Goal: Navigation & Orientation: Find specific page/section

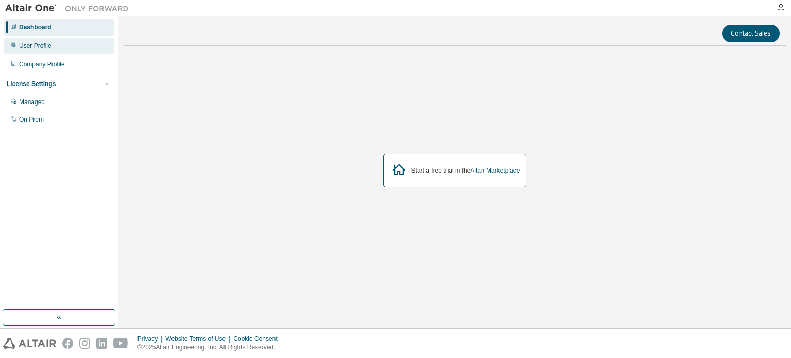
click at [51, 52] on div "User Profile" at bounding box center [59, 46] width 110 height 16
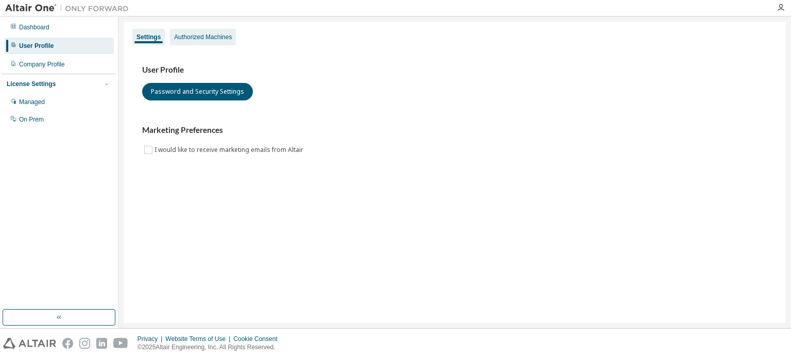
click at [202, 40] on div "Authorized Machines" at bounding box center [203, 37] width 58 height 8
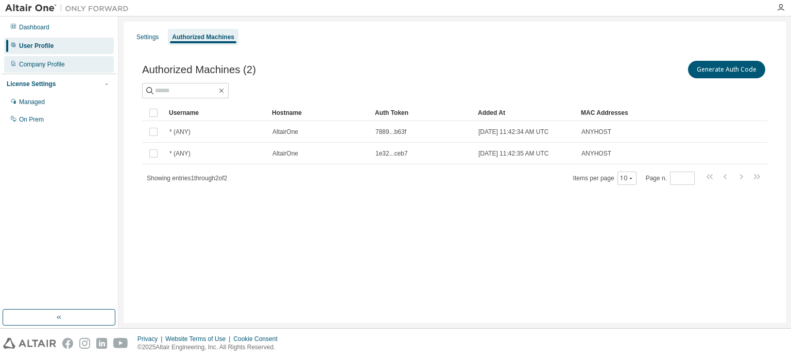
click at [41, 63] on div "Company Profile" at bounding box center [42, 64] width 46 height 8
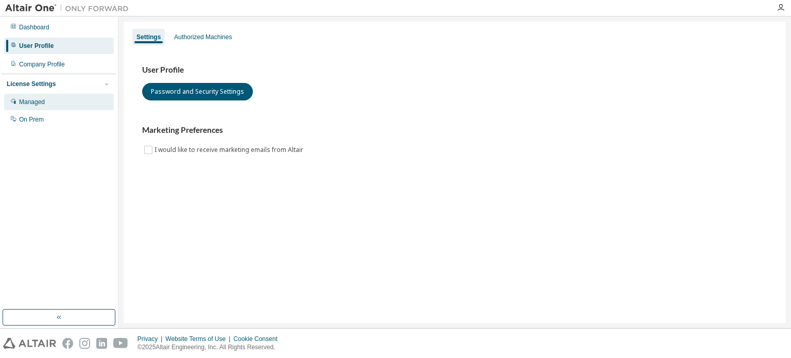
click at [49, 110] on div "Managed" at bounding box center [59, 102] width 110 height 16
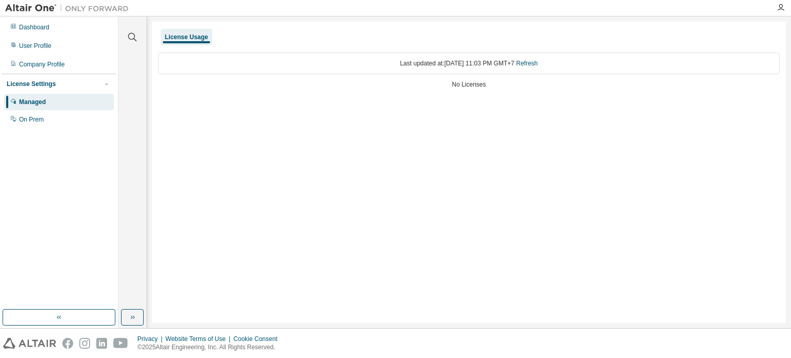
click at [89, 304] on div "Dashboard User Profile Company Profile License Settings Managed On Prem" at bounding box center [59, 163] width 115 height 290
click at [88, 316] on button "button" at bounding box center [59, 317] width 113 height 16
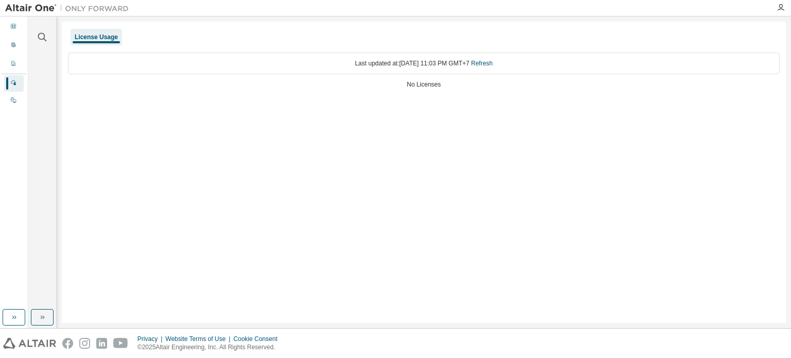
click at [37, 326] on div "Clear all Collapse on share string Yes No Only used licenses Yes No Only my usa…" at bounding box center [42, 172] width 28 height 312
click at [45, 316] on icon "button" at bounding box center [42, 317] width 8 height 8
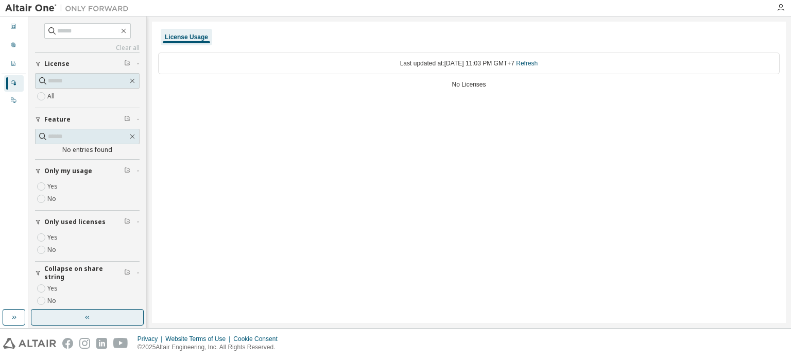
scroll to position [8, 0]
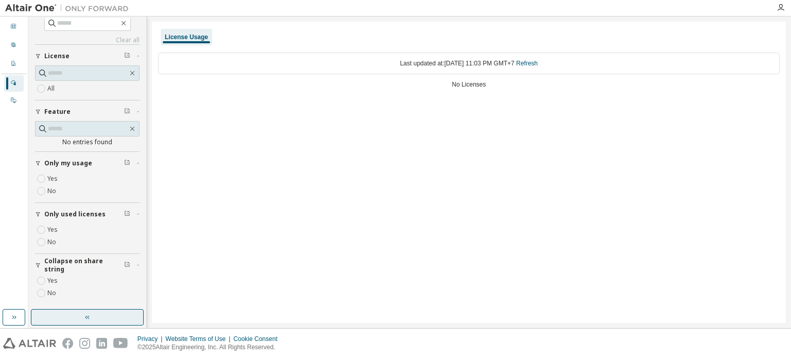
click at [33, 4] on img at bounding box center [69, 8] width 129 height 10
click at [778, 14] on div at bounding box center [781, 7] width 21 height 15
click at [781, 11] on icon "button" at bounding box center [781, 8] width 8 height 8
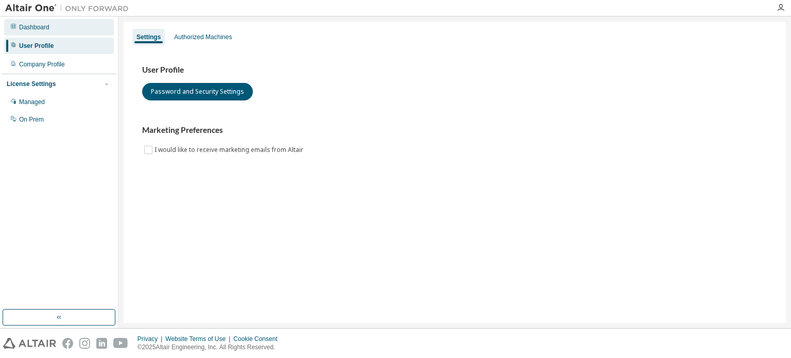
click at [39, 28] on div "Dashboard" at bounding box center [34, 27] width 30 height 8
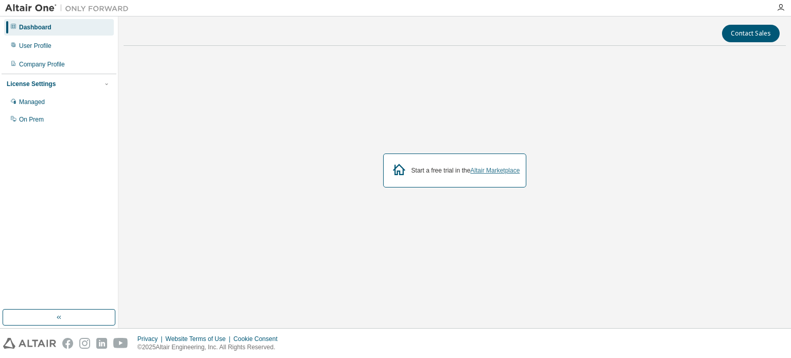
click at [504, 167] on link "Altair Marketplace" at bounding box center [494, 170] width 49 height 7
